Goal: Register for event/course: Sign up to attend an event or enroll in a course

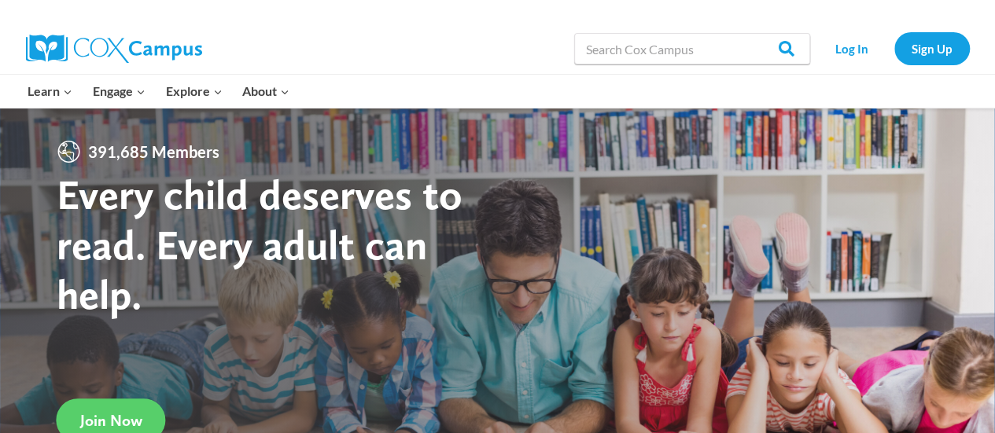
scroll to position [157, 0]
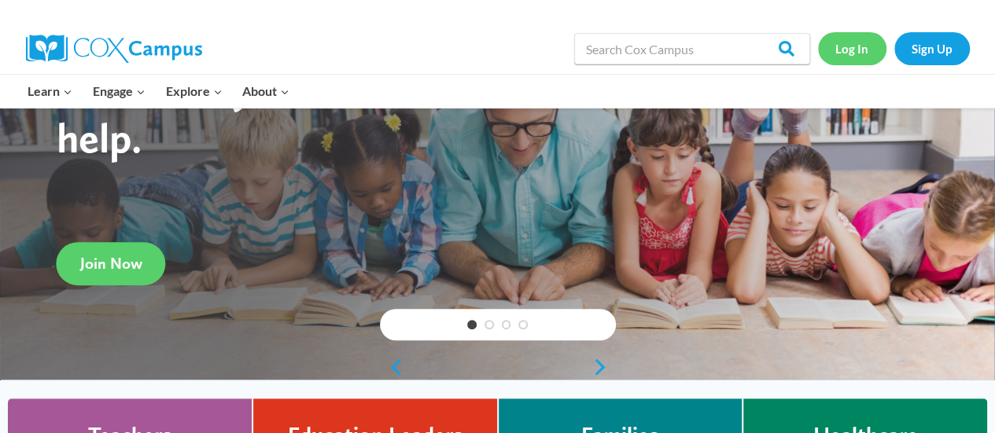
click at [854, 47] on link "Log In" at bounding box center [852, 48] width 68 height 32
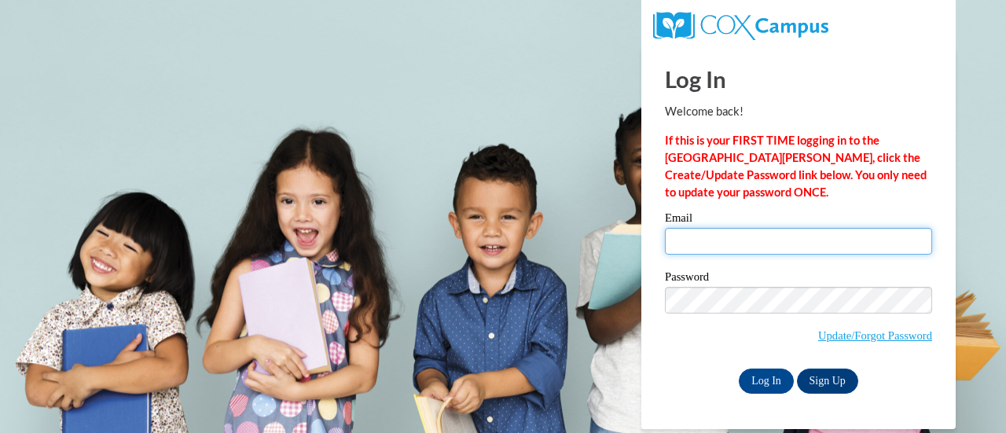
click at [785, 240] on input "Email" at bounding box center [798, 241] width 267 height 27
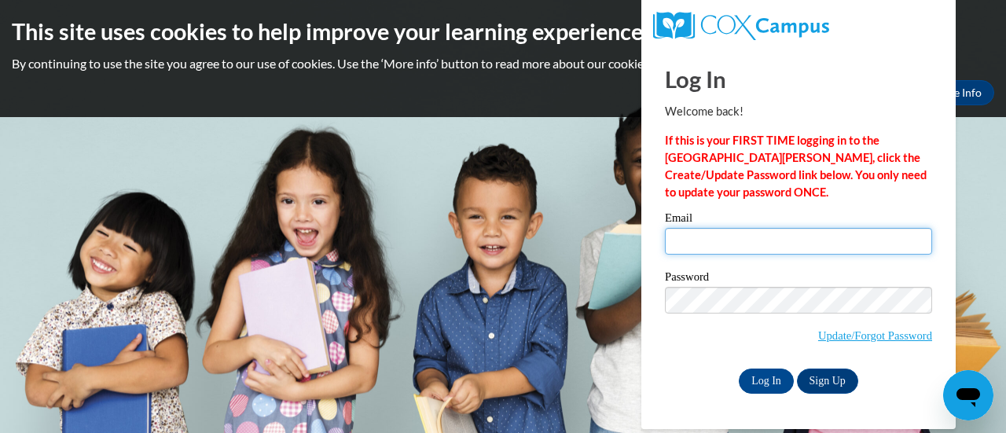
type input "[EMAIL_ADDRESS][DOMAIN_NAME]"
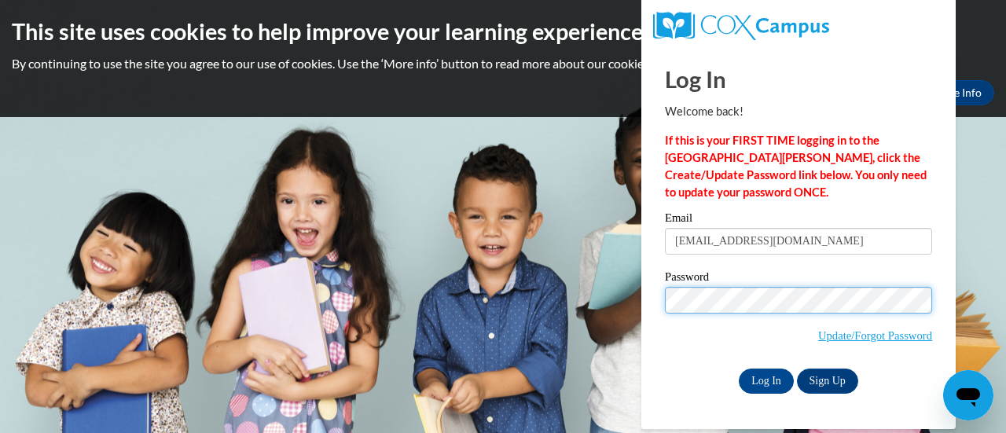
click at [739, 369] on input "Log In" at bounding box center [766, 381] width 55 height 25
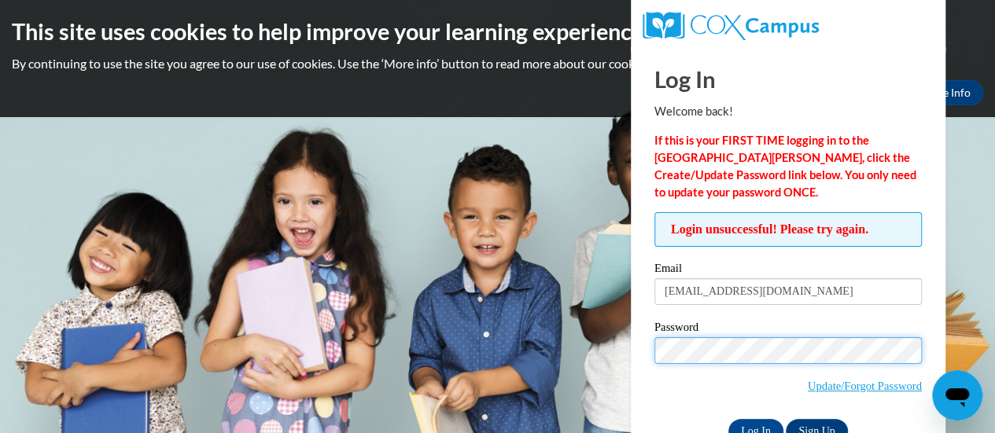
click at [728, 419] on input "Log In" at bounding box center [755, 431] width 55 height 25
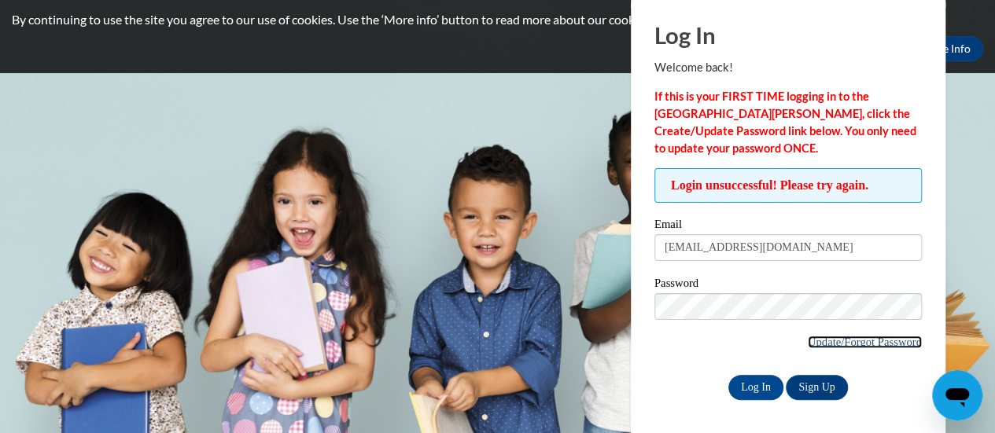
click at [847, 336] on link "Update/Forgot Password" at bounding box center [864, 342] width 114 height 13
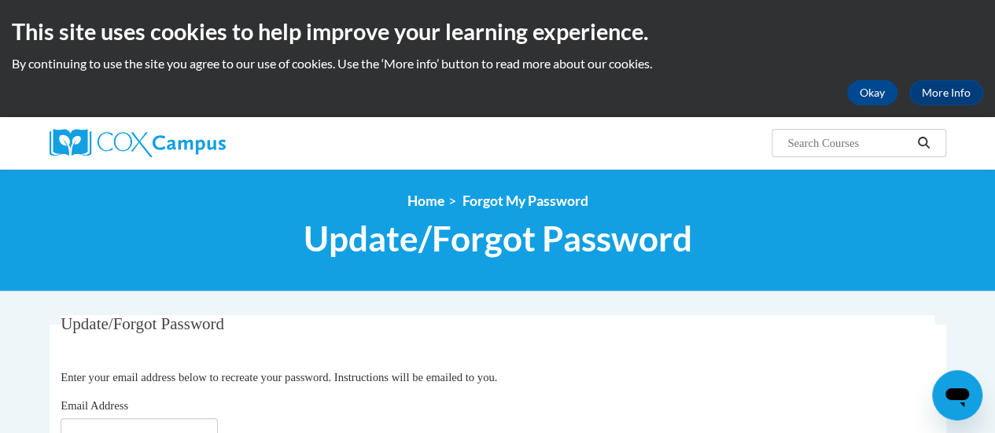
scroll to position [157, 0]
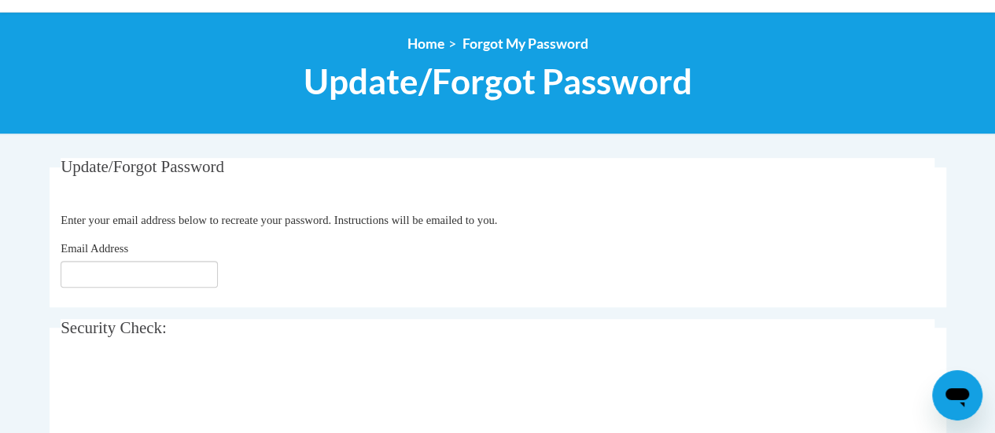
click at [121, 288] on fieldset "Update/Forgot Password Please enter your email address Enter your email address…" at bounding box center [498, 232] width 896 height 149
click at [126, 282] on input "Email Address" at bounding box center [139, 274] width 157 height 27
type input "[EMAIL_ADDRESS][DOMAIN_NAME]"
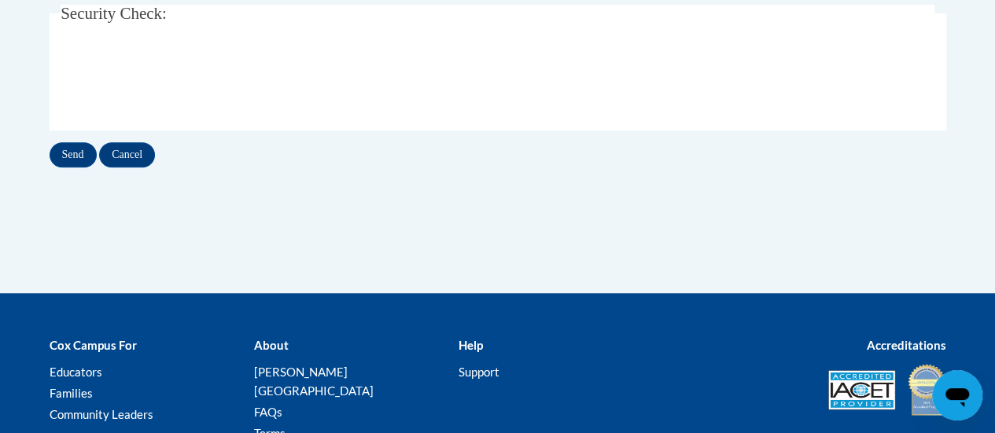
click at [42, 149] on div "Update/Forgot Password Please enter your email address Enter your email address…" at bounding box center [498, 21] width 920 height 355
click at [58, 151] on input "Send" at bounding box center [73, 154] width 47 height 25
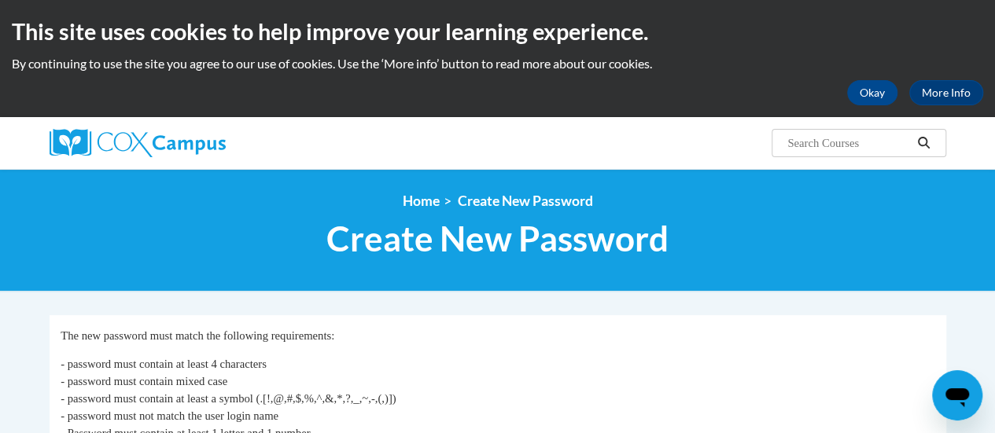
scroll to position [236, 0]
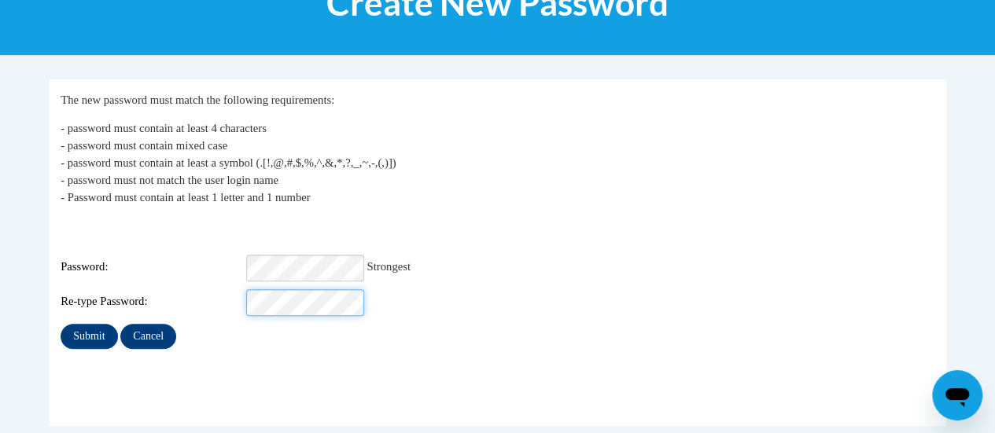
click at [61, 324] on input "Submit" at bounding box center [89, 336] width 57 height 25
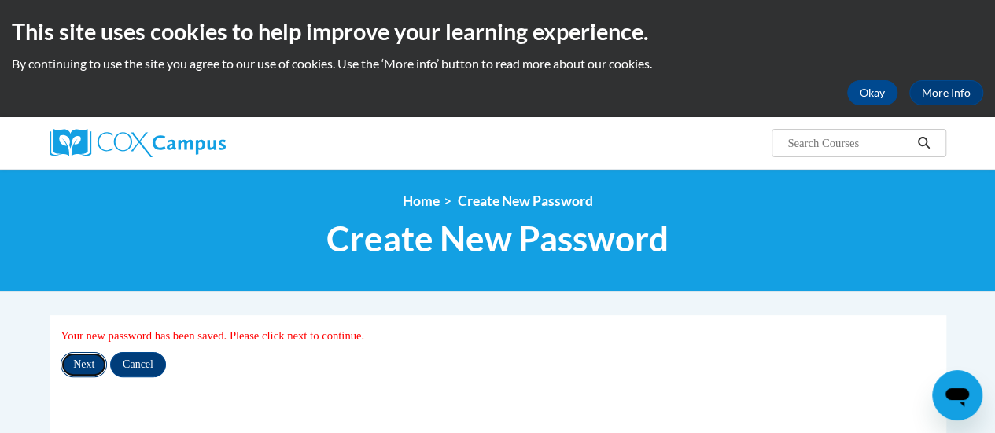
click at [75, 362] on input "Next" at bounding box center [84, 364] width 46 height 25
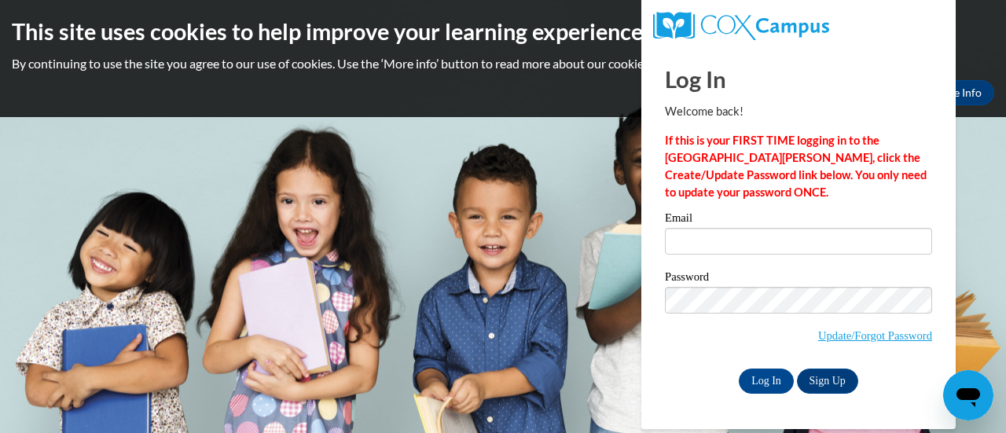
click at [781, 222] on label "Email" at bounding box center [798, 220] width 267 height 16
click at [781, 228] on input "Email" at bounding box center [798, 241] width 267 height 27
click at [778, 248] on input "Email" at bounding box center [798, 241] width 267 height 27
type input "hatcery@sdmfschools.org"
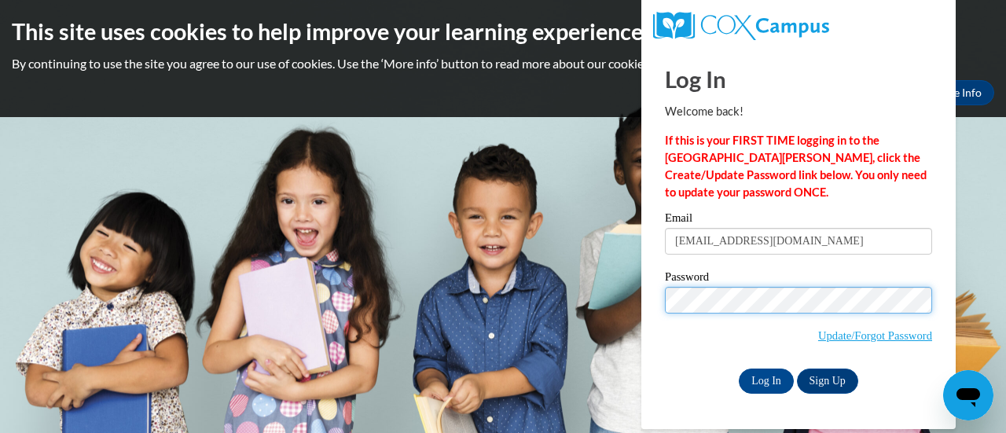
click at [739, 369] on input "Log In" at bounding box center [766, 381] width 55 height 25
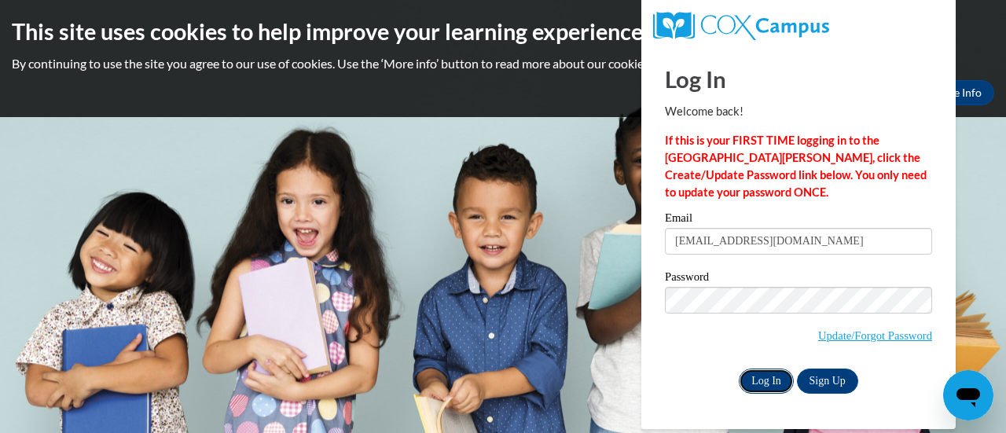
click at [750, 369] on input "Log In" at bounding box center [766, 381] width 55 height 25
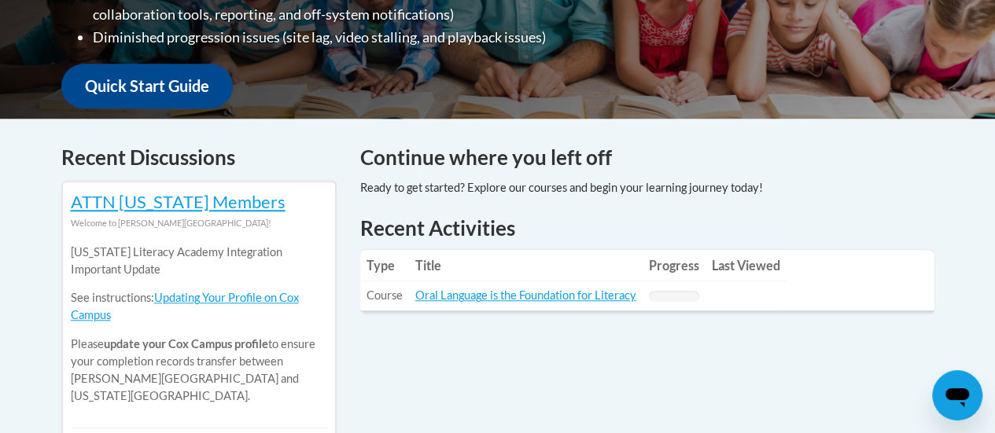
scroll to position [629, 0]
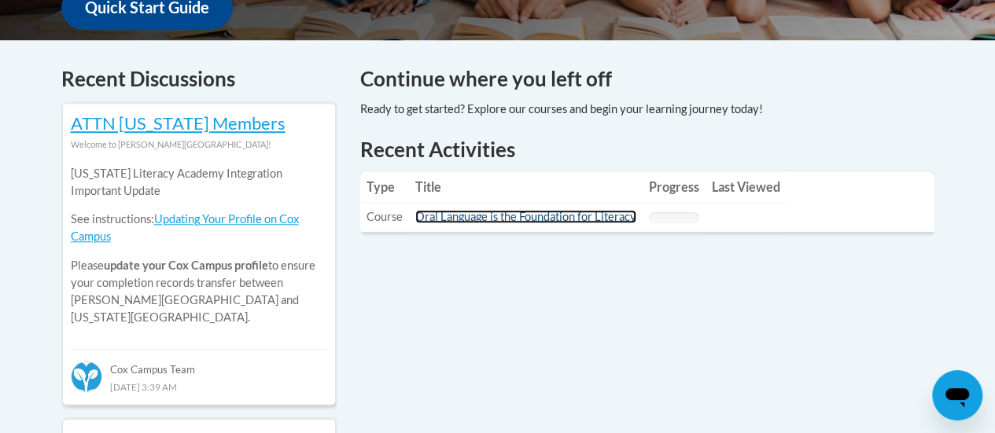
click at [584, 218] on link "Oral Language is the Foundation for Literacy" at bounding box center [525, 216] width 221 height 13
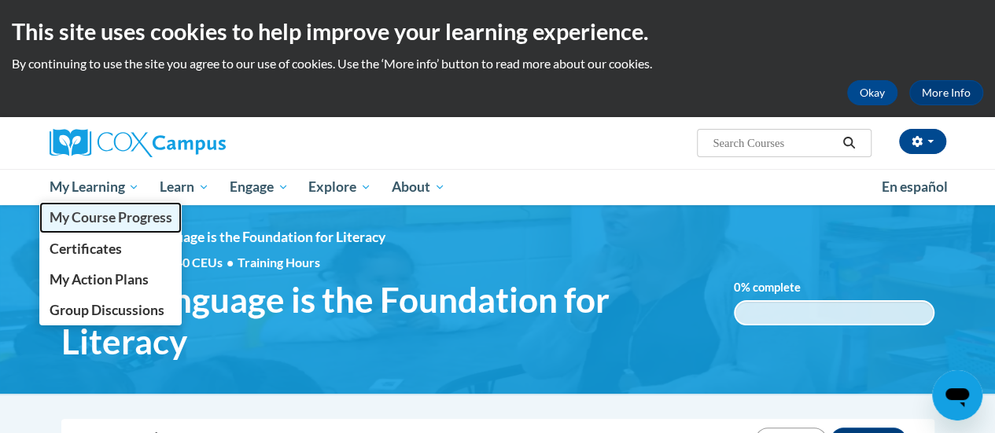
click at [92, 223] on span "My Course Progress" at bounding box center [110, 217] width 123 height 17
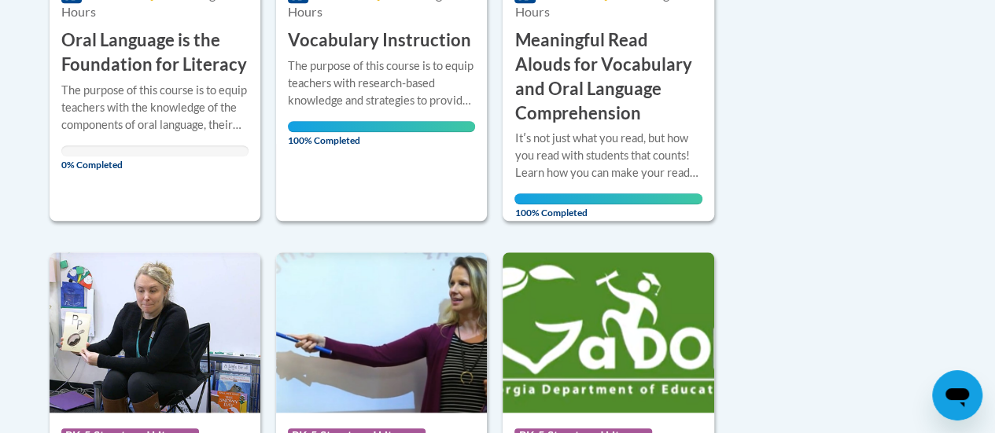
scroll to position [393, 0]
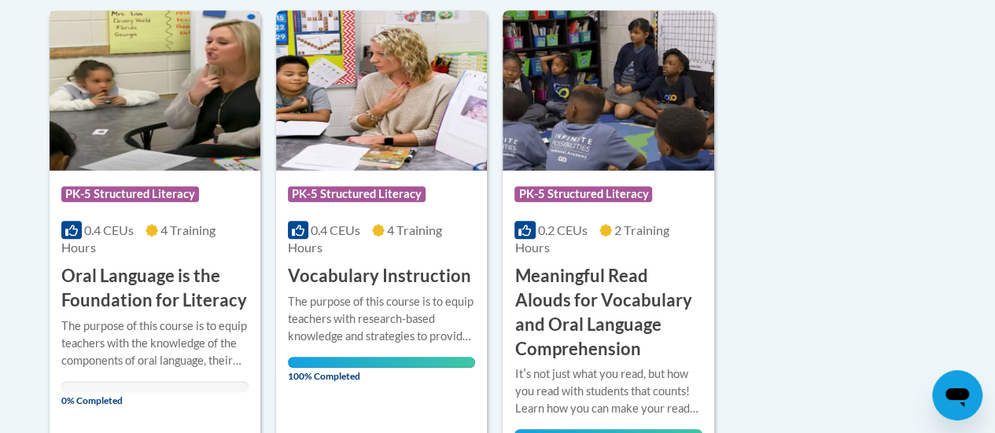
click at [174, 296] on h3 "Oral Language is the Foundation for Literacy" at bounding box center [154, 288] width 187 height 49
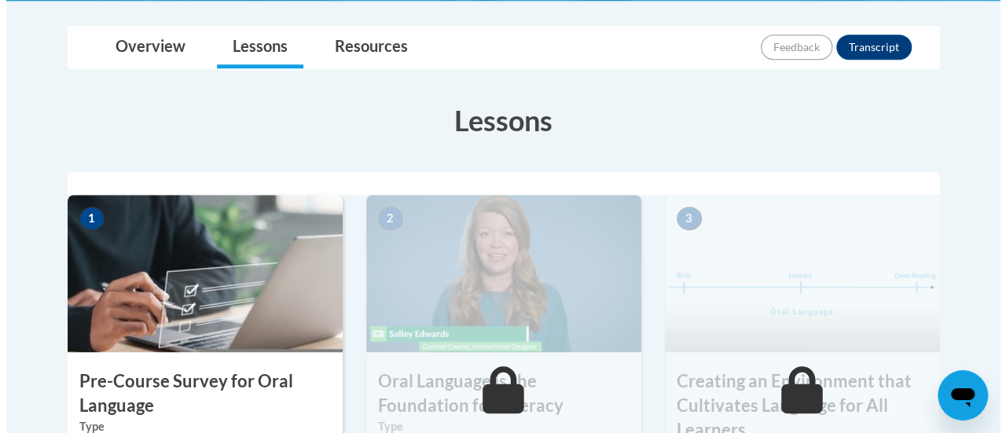
scroll to position [550, 0]
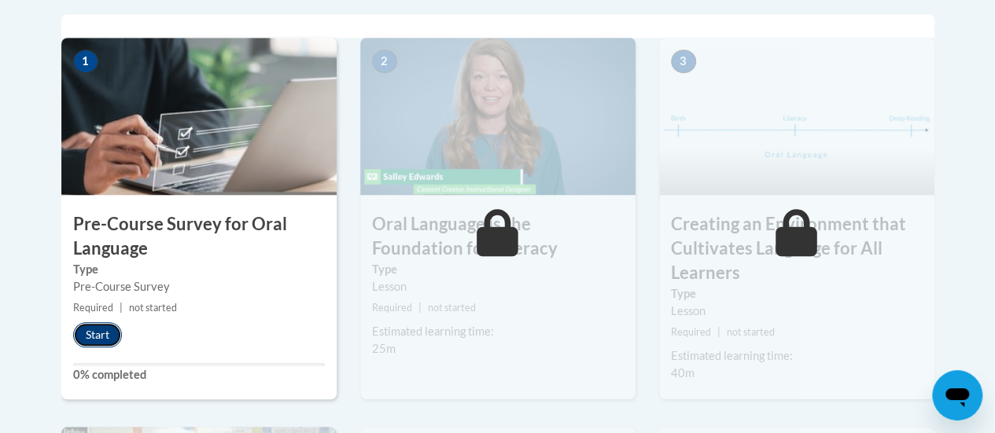
click at [98, 323] on button "Start" at bounding box center [97, 334] width 49 height 25
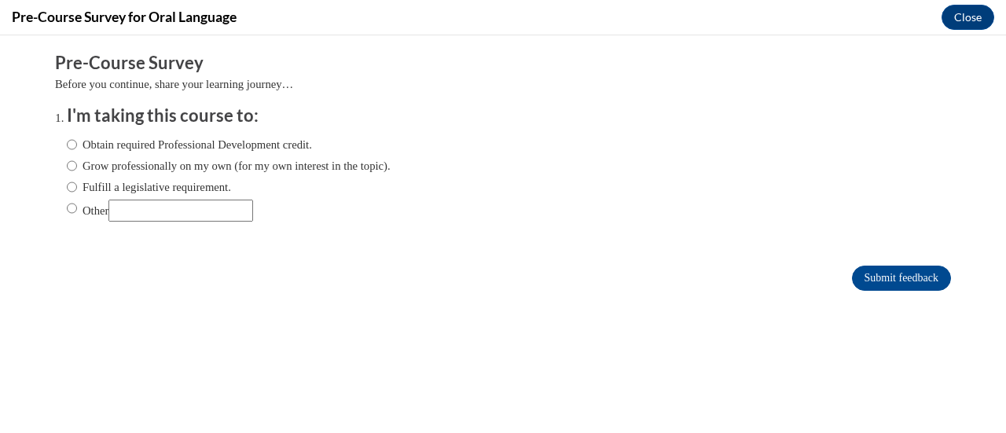
scroll to position [0, 0]
click at [67, 187] on input "Fulfill a legislative requirement." at bounding box center [72, 186] width 10 height 17
radio input "true"
click at [885, 289] on input "Submit feedback" at bounding box center [901, 278] width 99 height 25
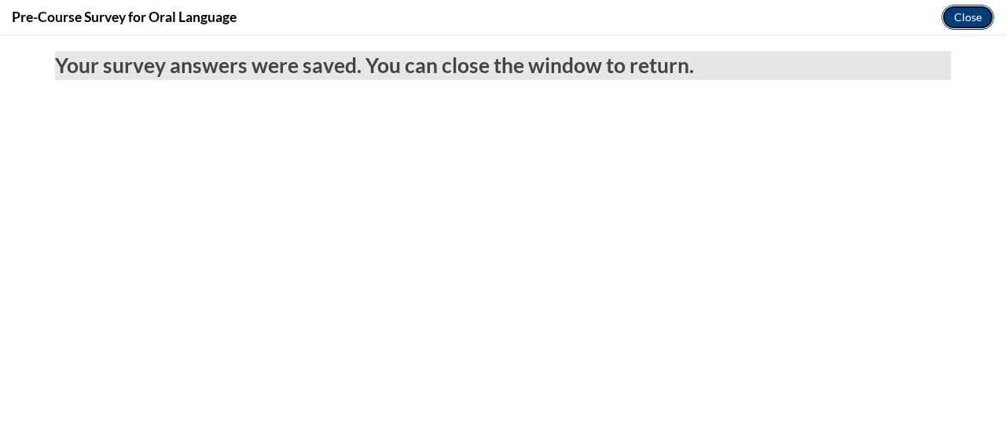
click at [964, 18] on button "Close" at bounding box center [968, 17] width 53 height 25
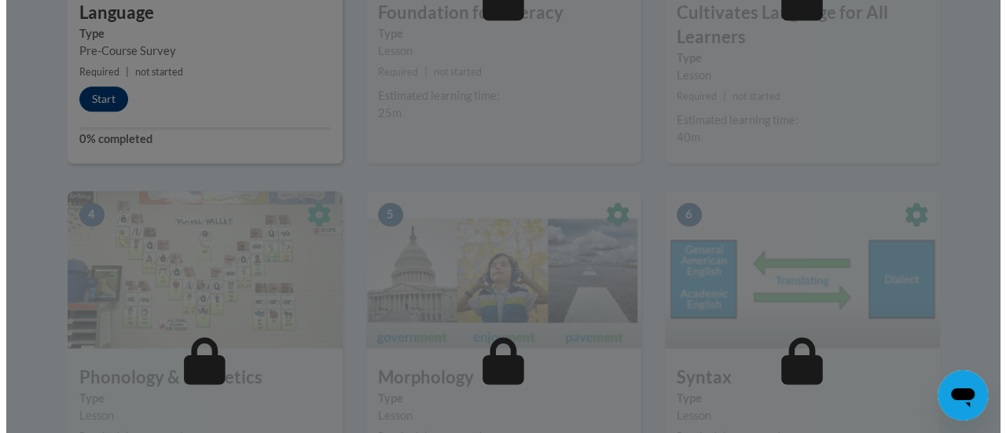
scroll to position [550, 0]
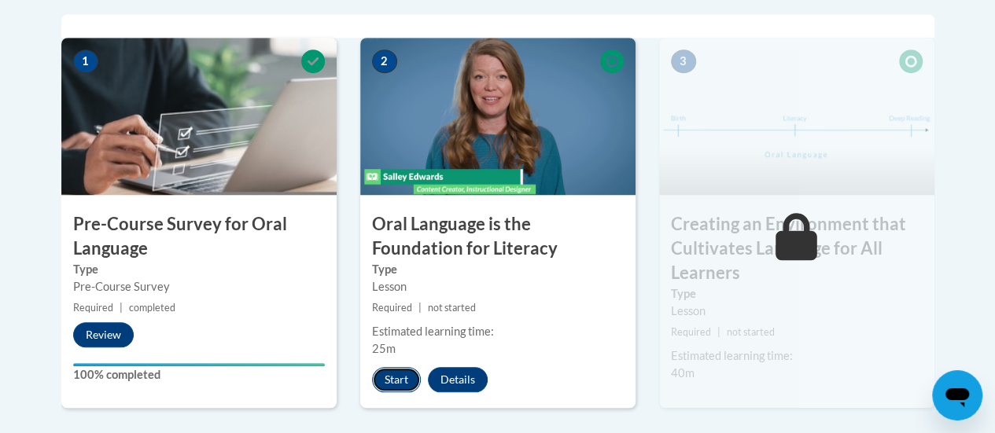
click at [388, 376] on button "Start" at bounding box center [396, 379] width 49 height 25
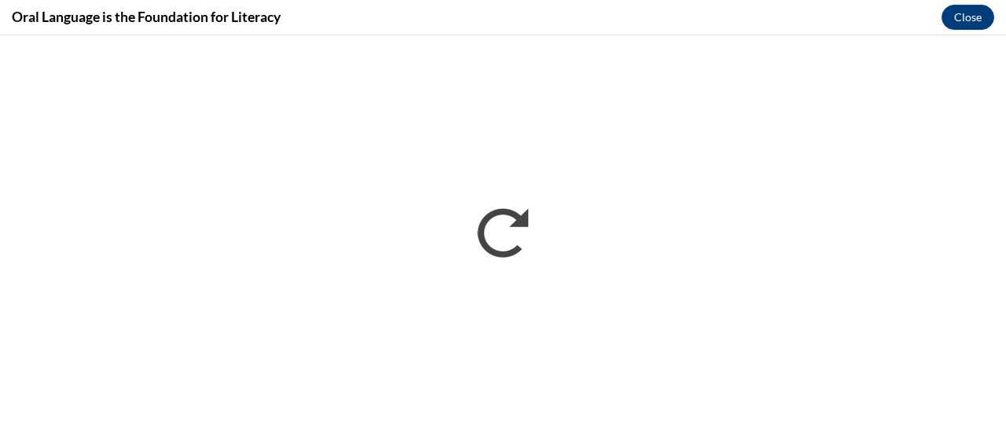
scroll to position [0, 0]
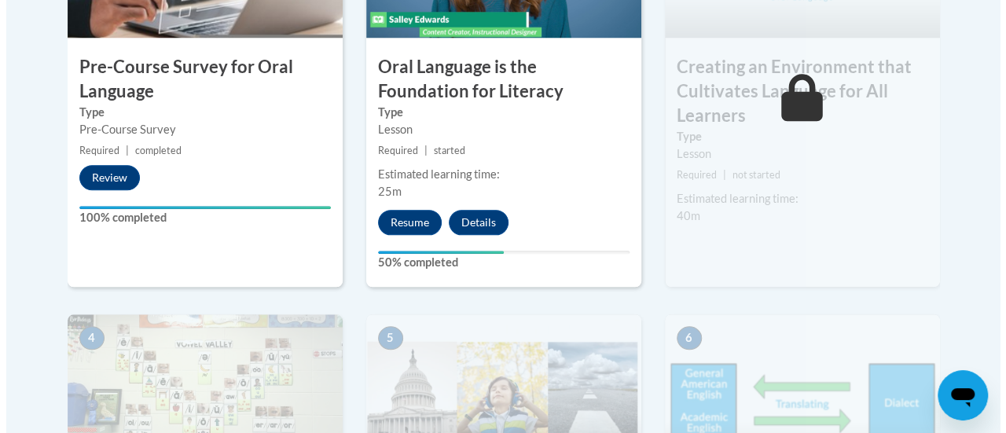
scroll to position [550, 0]
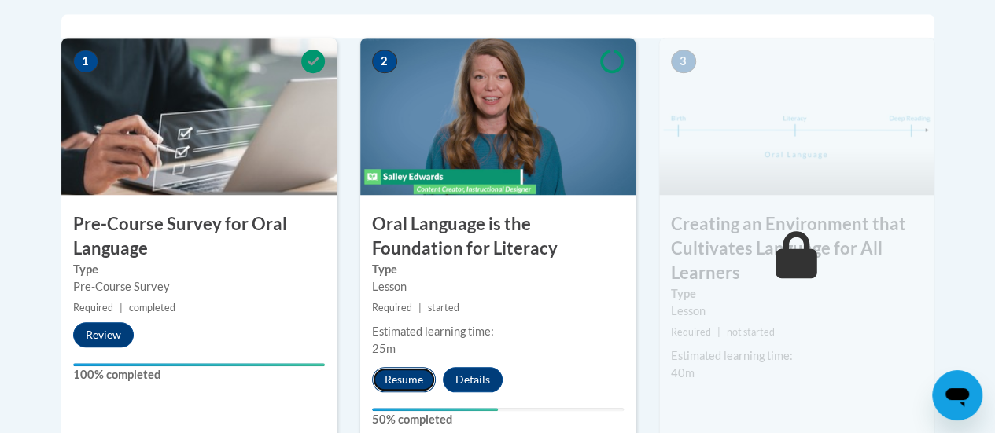
click at [403, 377] on button "Resume" at bounding box center [404, 379] width 64 height 25
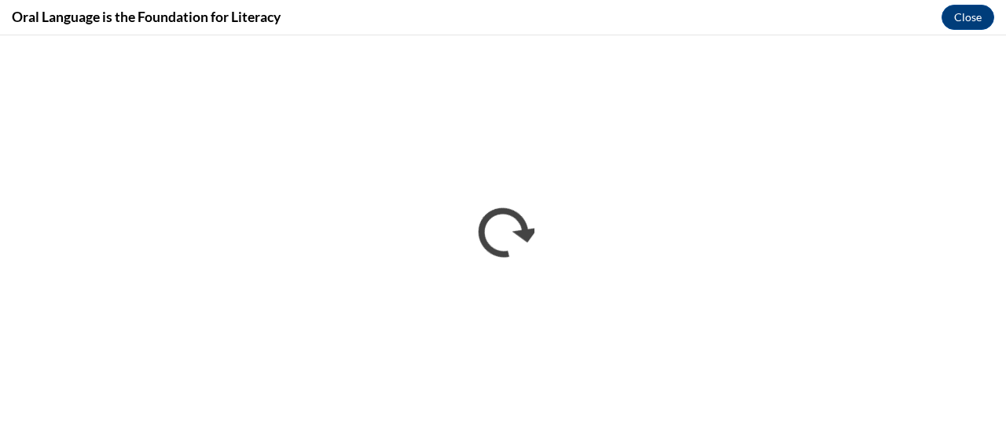
scroll to position [0, 0]
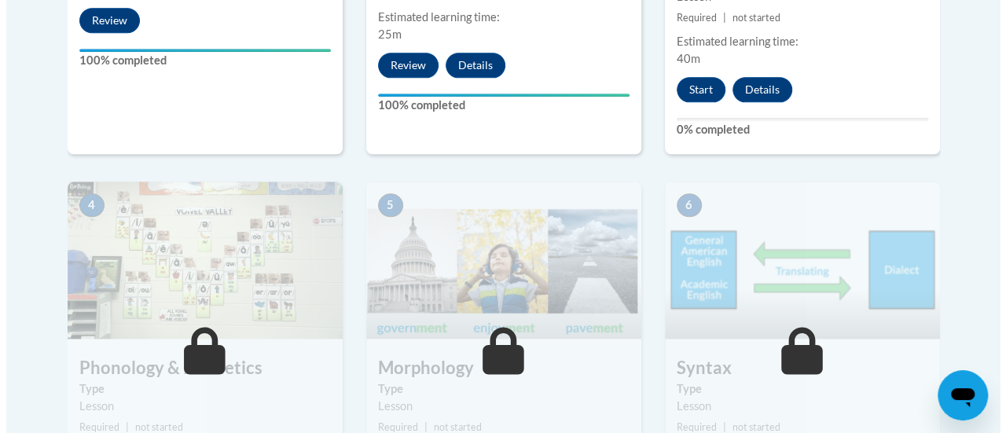
scroll to position [708, 0]
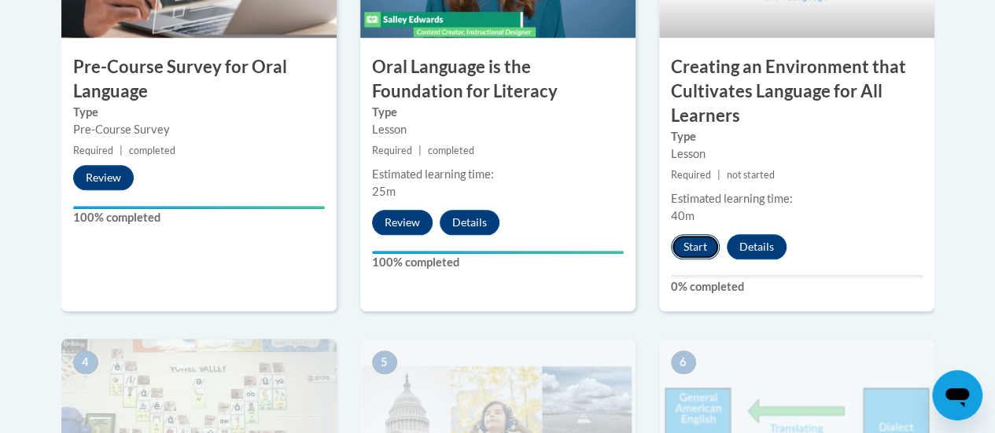
click at [679, 241] on button "Start" at bounding box center [695, 246] width 49 height 25
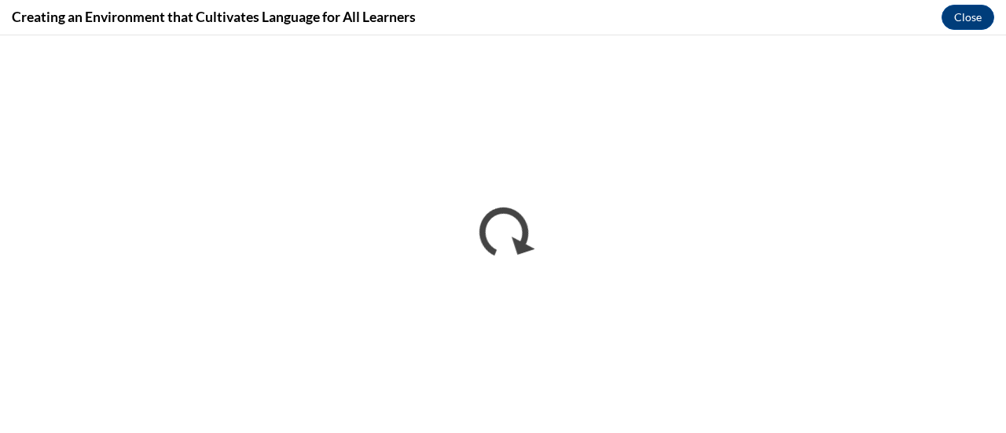
scroll to position [0, 0]
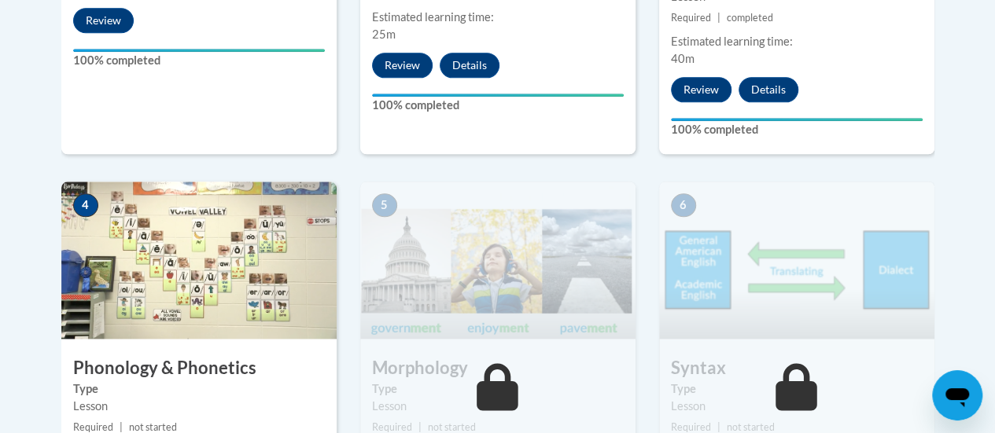
scroll to position [786, 0]
